Goal: Task Accomplishment & Management: Use online tool/utility

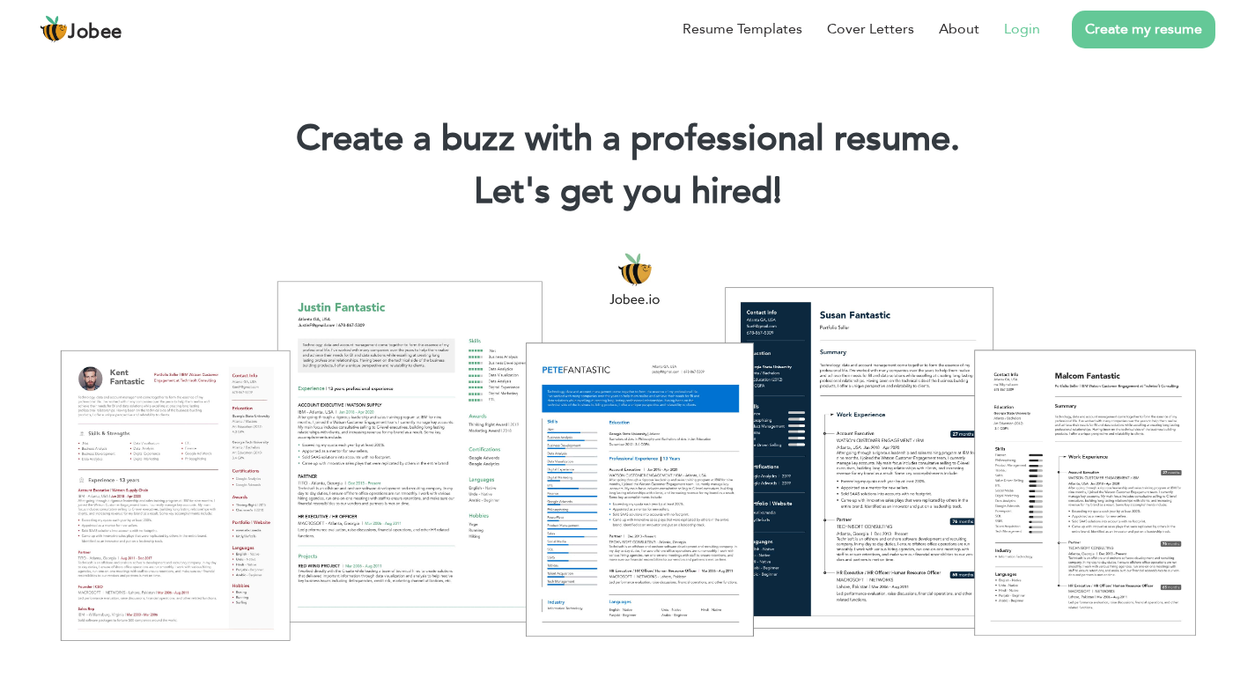
click at [1030, 32] on link "Login" at bounding box center [1022, 28] width 36 height 21
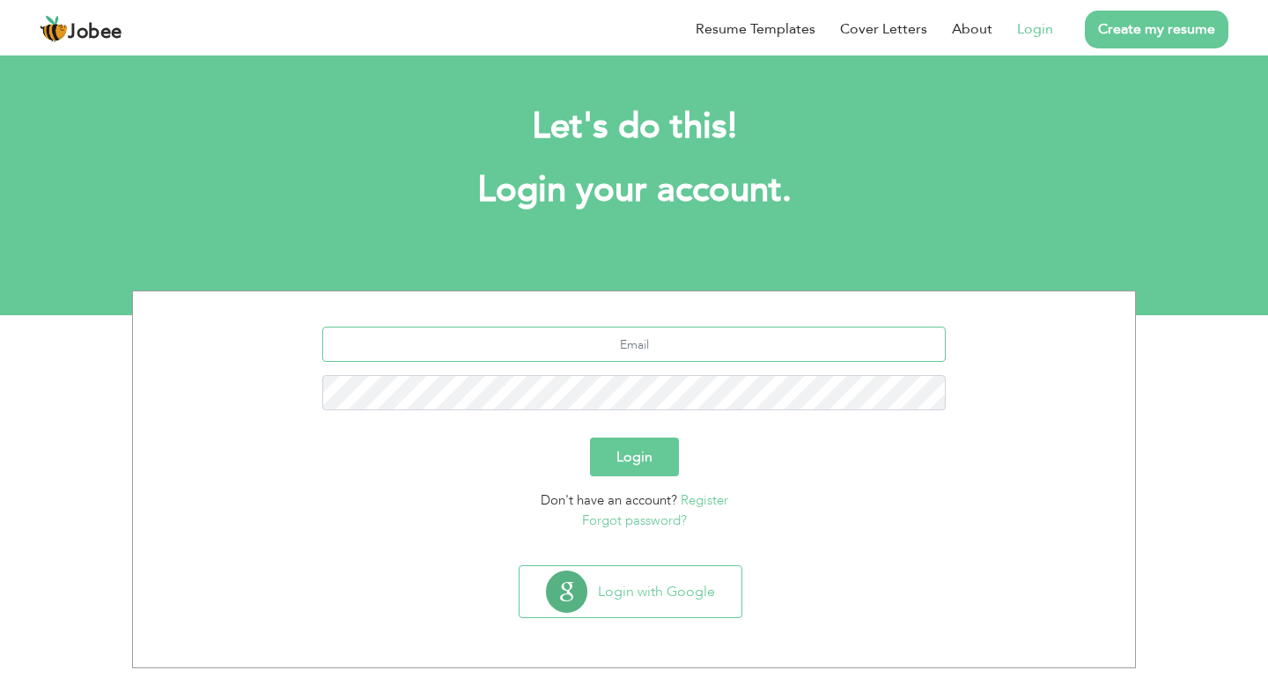
click at [634, 338] on input "text" at bounding box center [634, 344] width 625 height 35
type input "ahmadsaeed30462@gmail.com"
click at [649, 463] on button "Login" at bounding box center [634, 457] width 89 height 39
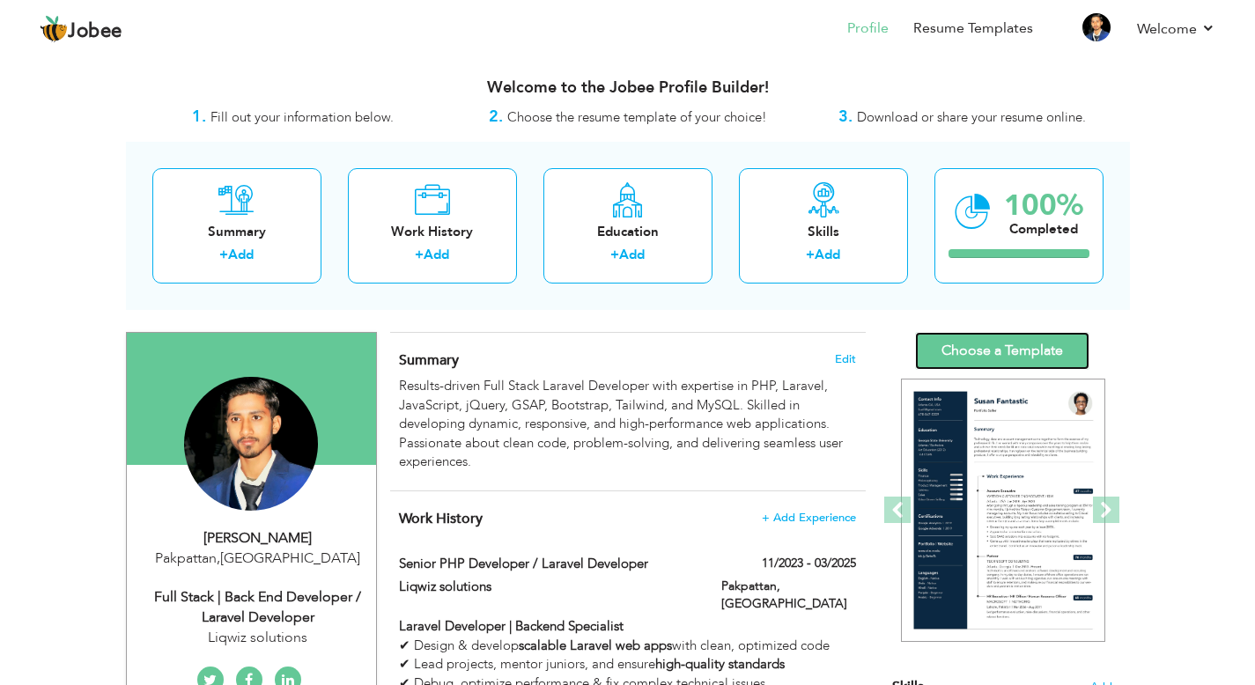
click at [1047, 338] on link "Choose a Template" at bounding box center [1002, 351] width 174 height 38
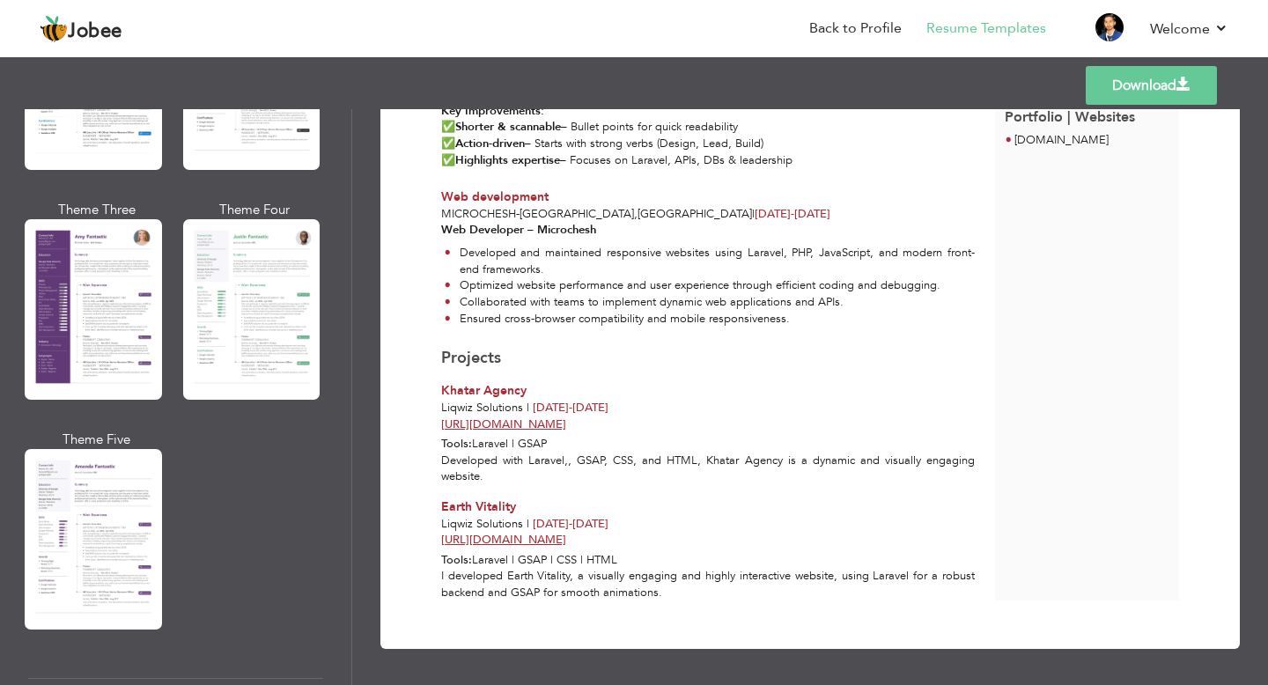
scroll to position [1472, 0]
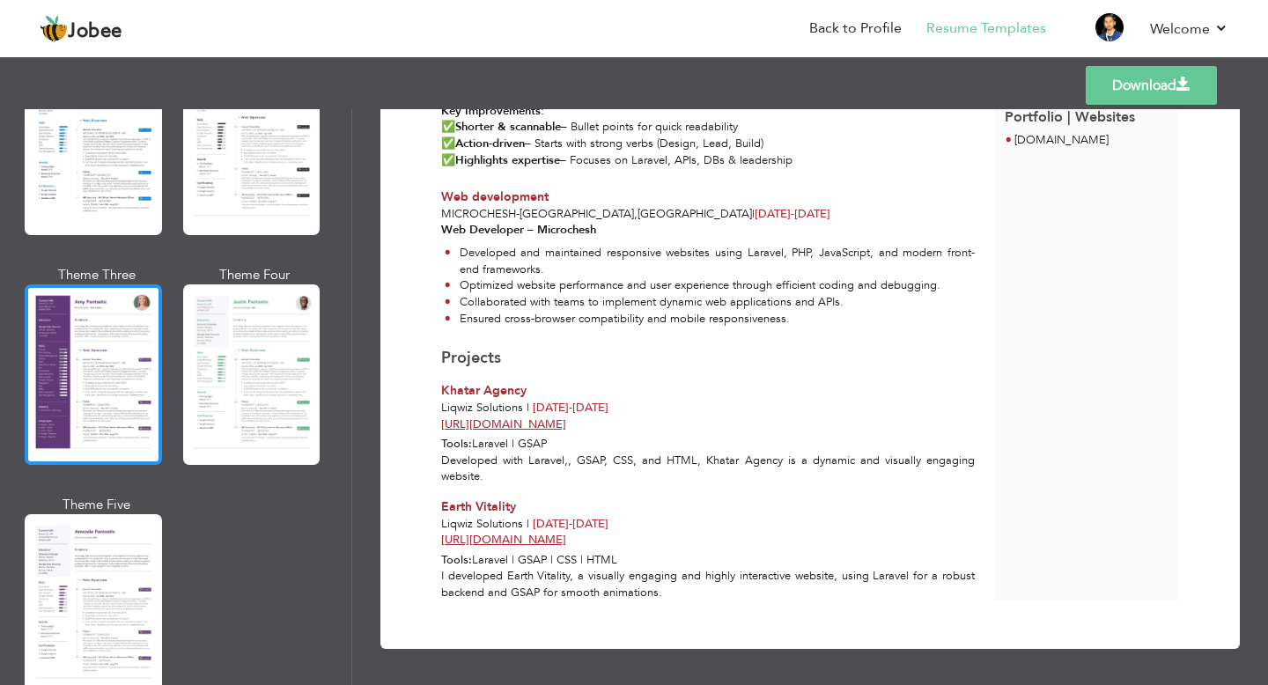
click at [123, 372] on div at bounding box center [93, 375] width 137 height 181
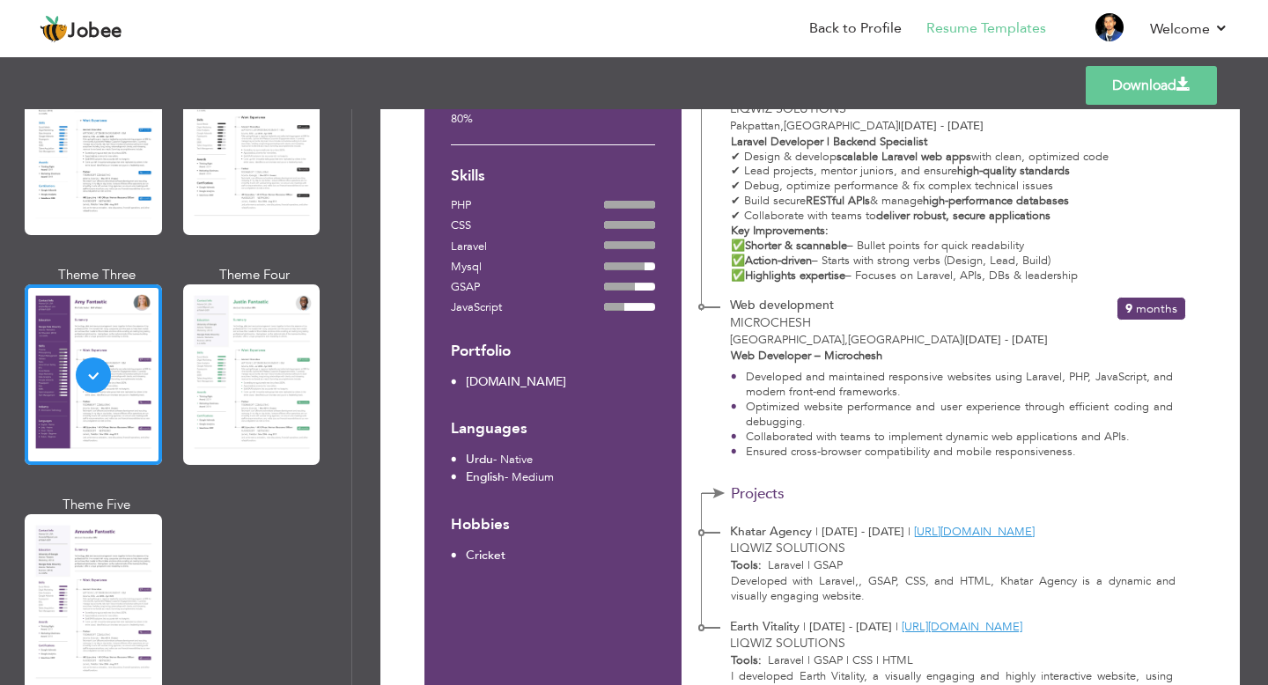
scroll to position [459, 0]
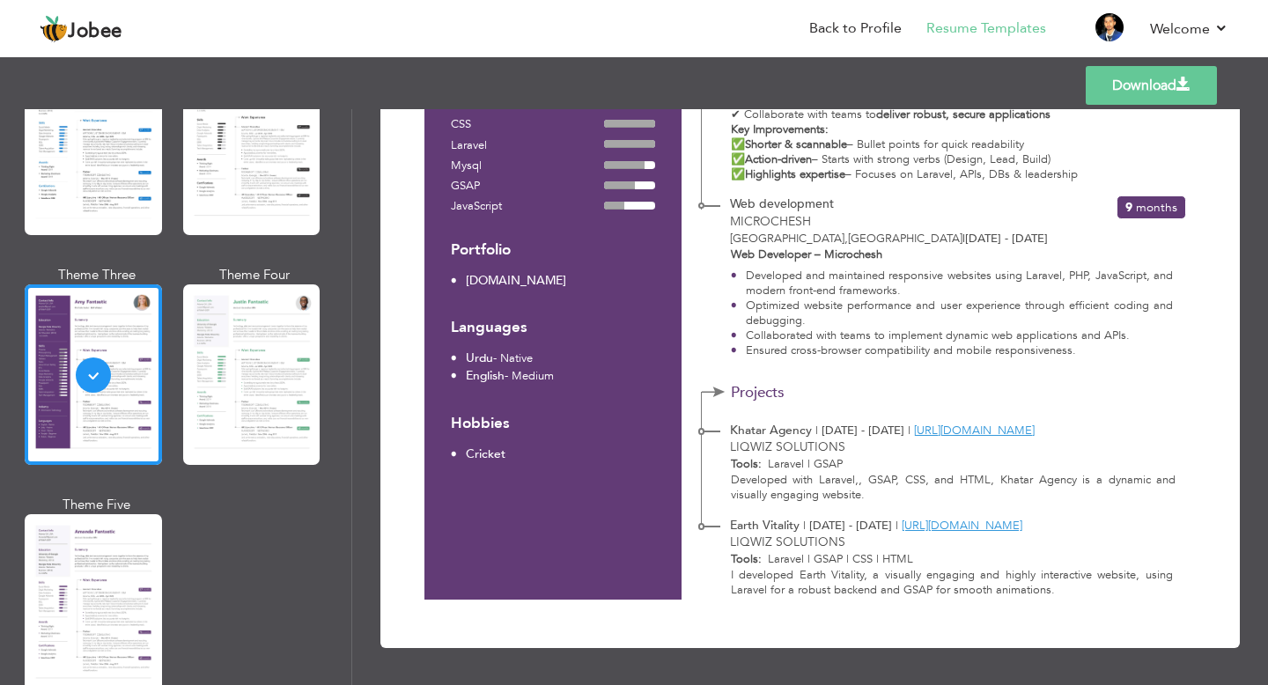
click at [1170, 75] on link "Download" at bounding box center [1151, 85] width 131 height 39
